Goal: Task Accomplishment & Management: Complete application form

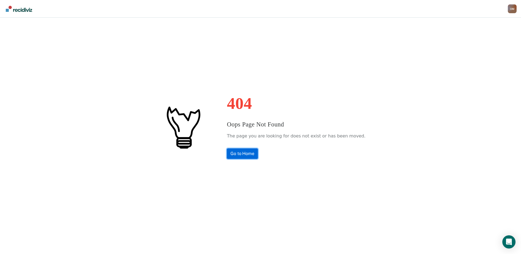
click at [257, 151] on link "Go to Home" at bounding box center [242, 153] width 31 height 10
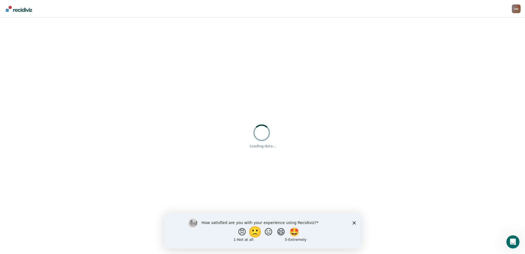
click at [253, 229] on button "🙁" at bounding box center [256, 231] width 15 height 11
click at [351, 223] on div "What is the reason for the score that you gave?" at bounding box center [262, 231] width 197 height 33
click at [354, 224] on polygon "Close survey" at bounding box center [354, 224] width 3 height 3
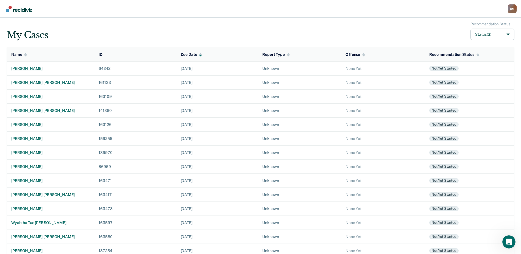
click at [33, 68] on div "[PERSON_NAME]" at bounding box center [50, 68] width 79 height 5
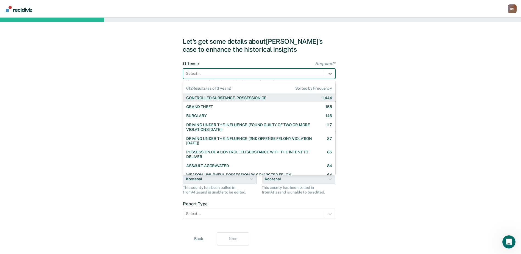
click at [245, 74] on div at bounding box center [254, 74] width 136 height 6
click at [248, 98] on div "CONTROLLED SUBSTANCE-POSSESSION OF" at bounding box center [226, 98] width 80 height 5
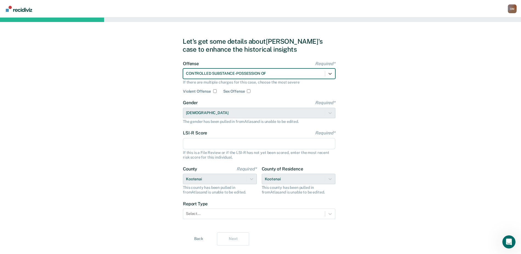
drag, startPoint x: 223, startPoint y: 148, endPoint x: 225, endPoint y: 143, distance: 4.9
click at [223, 148] on input "LSI-R Score Required*" at bounding box center [259, 144] width 152 height 12
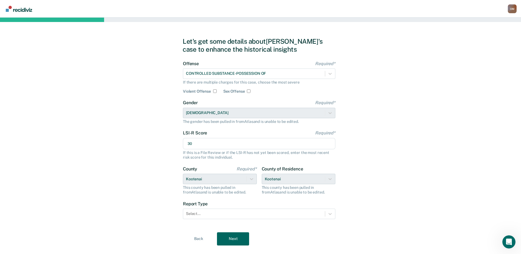
type input "30"
click at [153, 127] on div "Let's get some details about [PERSON_NAME]'s case to enhance the historical ins…" at bounding box center [260, 141] width 521 height 247
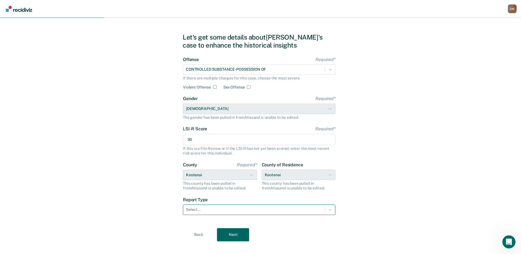
scroll to position [11, 0]
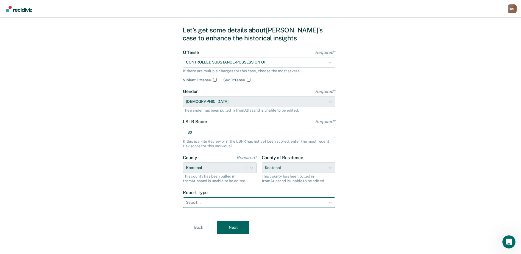
click at [238, 207] on div "Select..." at bounding box center [259, 202] width 152 height 10
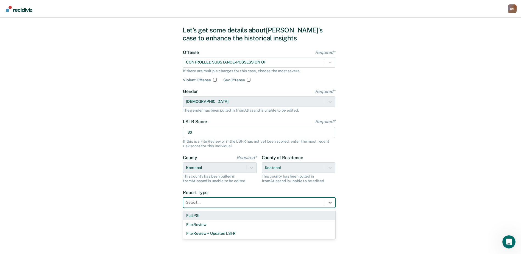
click at [224, 215] on div "Full PSI" at bounding box center [259, 215] width 152 height 9
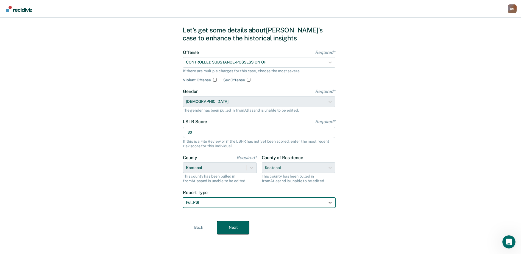
click at [236, 230] on button "Next" at bounding box center [233, 227] width 32 height 13
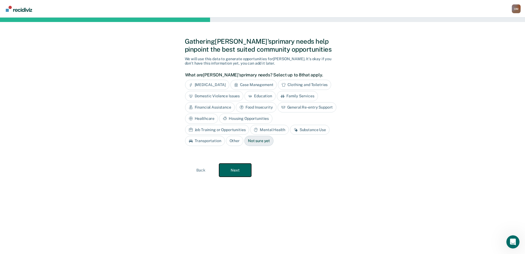
click at [232, 172] on button "Next" at bounding box center [235, 169] width 32 height 13
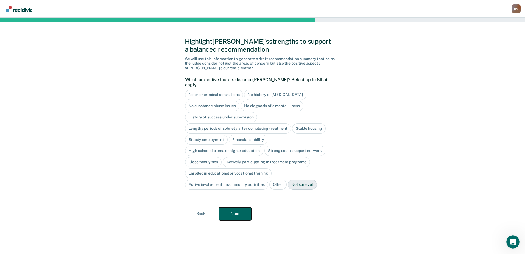
click at [235, 213] on button "Next" at bounding box center [235, 213] width 32 height 13
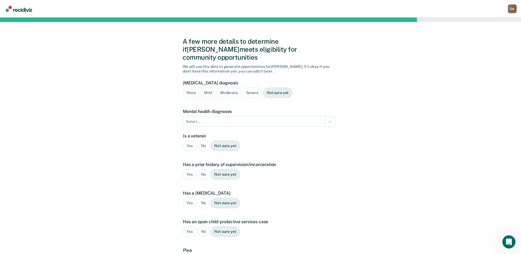
click at [227, 88] on div "Moderate" at bounding box center [229, 93] width 25 height 10
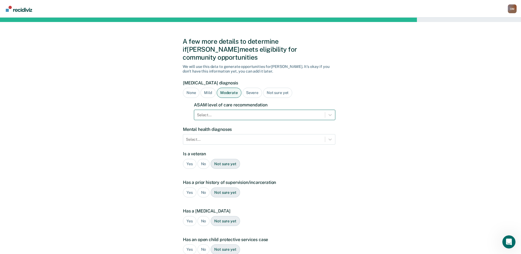
click at [220, 111] on div "Select..." at bounding box center [259, 115] width 131 height 8
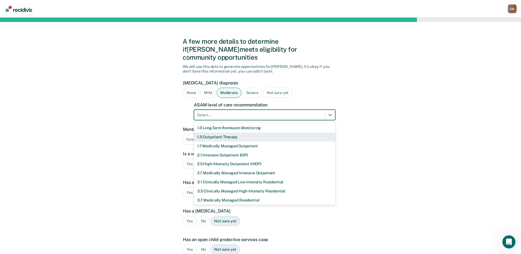
click at [224, 132] on div "1.5 Outpatient Therapy" at bounding box center [264, 136] width 141 height 9
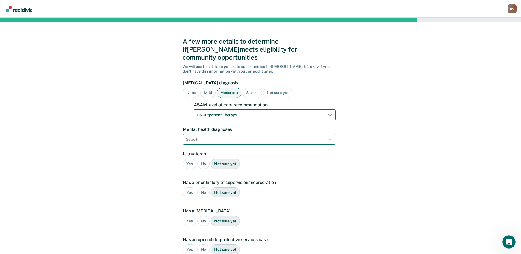
click at [224, 137] on div at bounding box center [254, 140] width 136 height 6
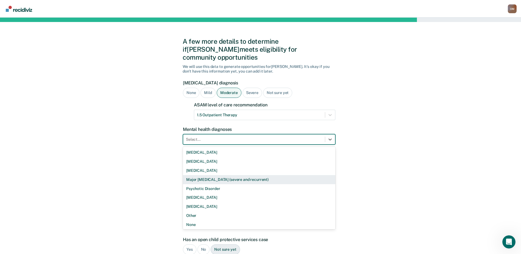
click at [230, 175] on div "Major [MEDICAL_DATA] (severe and recurrent)" at bounding box center [259, 179] width 152 height 9
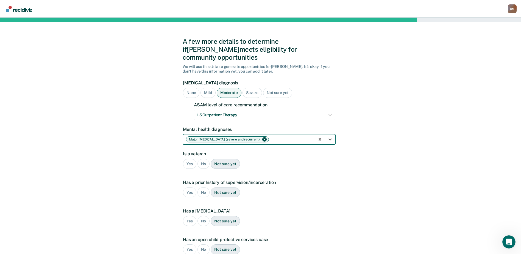
click at [216, 138] on form "[MEDICAL_DATA] diagnosis None Mild Moderate Severe Not sure yet ASAM level of c…" at bounding box center [259, 187] width 152 height 214
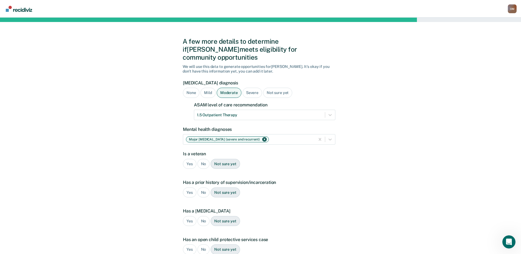
click at [206, 159] on div "No" at bounding box center [203, 164] width 12 height 10
click at [191, 187] on div "Yes" at bounding box center [189, 192] width 13 height 10
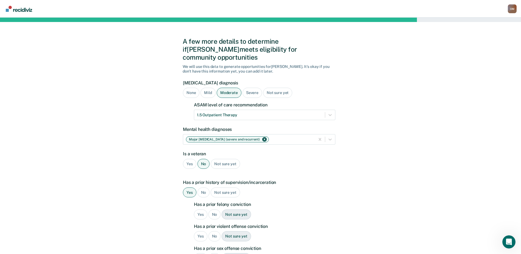
click at [201, 209] on div "Yes" at bounding box center [200, 214] width 13 height 10
click at [211, 231] on div "No" at bounding box center [214, 236] width 12 height 10
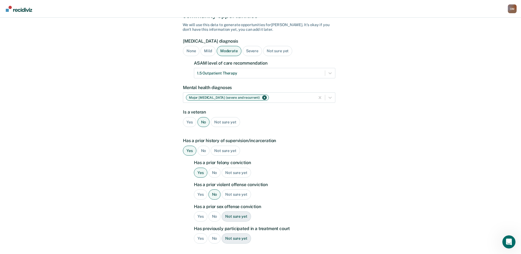
scroll to position [55, 0]
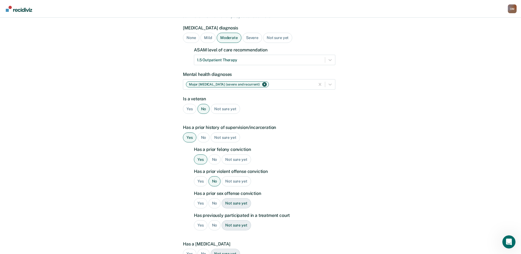
click at [215, 198] on div "No" at bounding box center [214, 203] width 12 height 10
click at [199, 220] on div "Yes" at bounding box center [200, 225] width 13 height 10
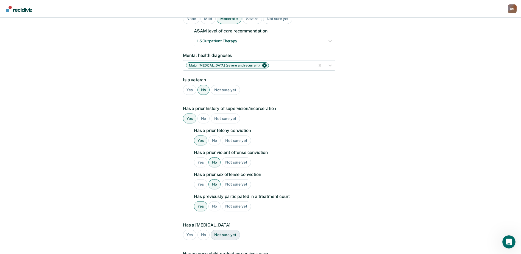
scroll to position [82, 0]
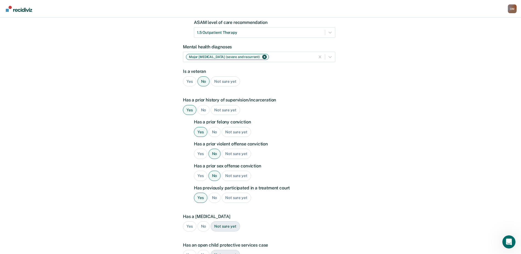
click at [186, 221] on div "Yes" at bounding box center [189, 226] width 13 height 10
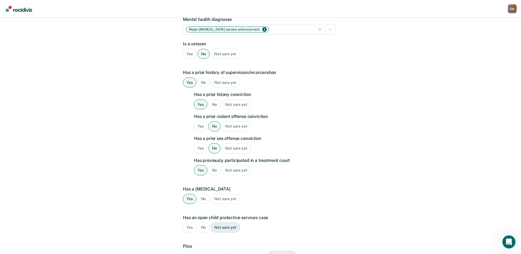
click at [203, 222] on div "No" at bounding box center [203, 227] width 12 height 10
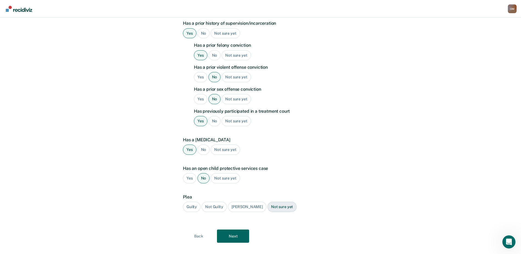
scroll to position [160, 0]
click at [189, 201] on div "Guilty" at bounding box center [192, 206] width 18 height 10
click at [237, 232] on button "Next" at bounding box center [233, 235] width 32 height 13
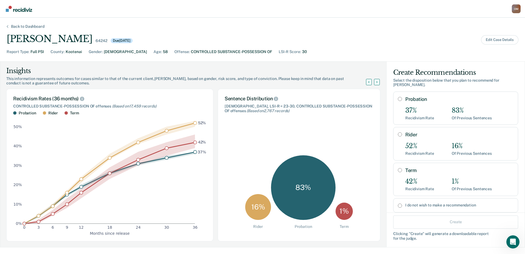
click at [398, 170] on input "Term" at bounding box center [400, 170] width 4 height 4
radio input "true"
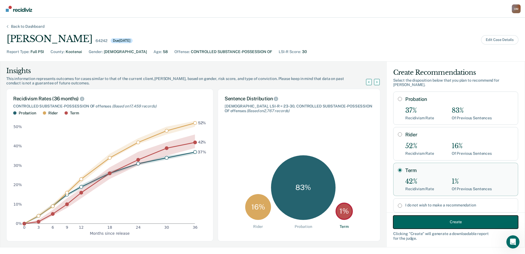
click at [441, 221] on button "Create" at bounding box center [455, 221] width 125 height 13
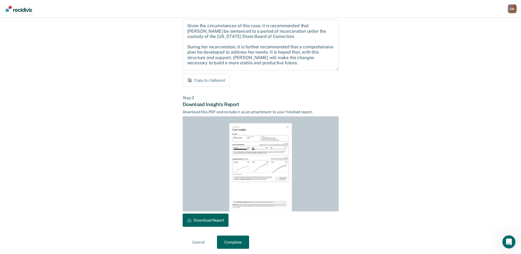
scroll to position [59, 0]
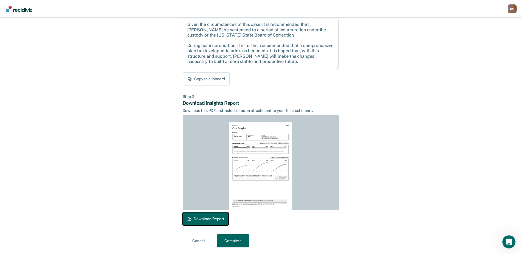
drag, startPoint x: 207, startPoint y: 217, endPoint x: 290, endPoint y: 137, distance: 115.2
click at [207, 217] on button "Download Report" at bounding box center [206, 218] width 46 height 13
click at [232, 239] on button "Complete" at bounding box center [233, 240] width 32 height 13
